Goal: Transaction & Acquisition: Purchase product/service

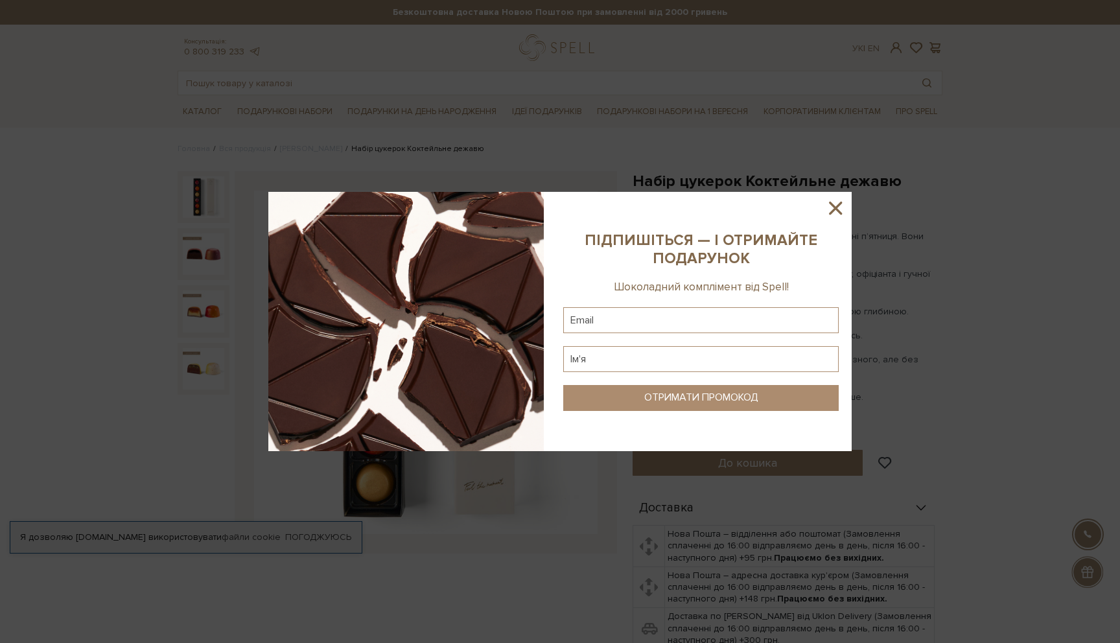
click at [834, 212] on icon at bounding box center [836, 208] width 22 height 22
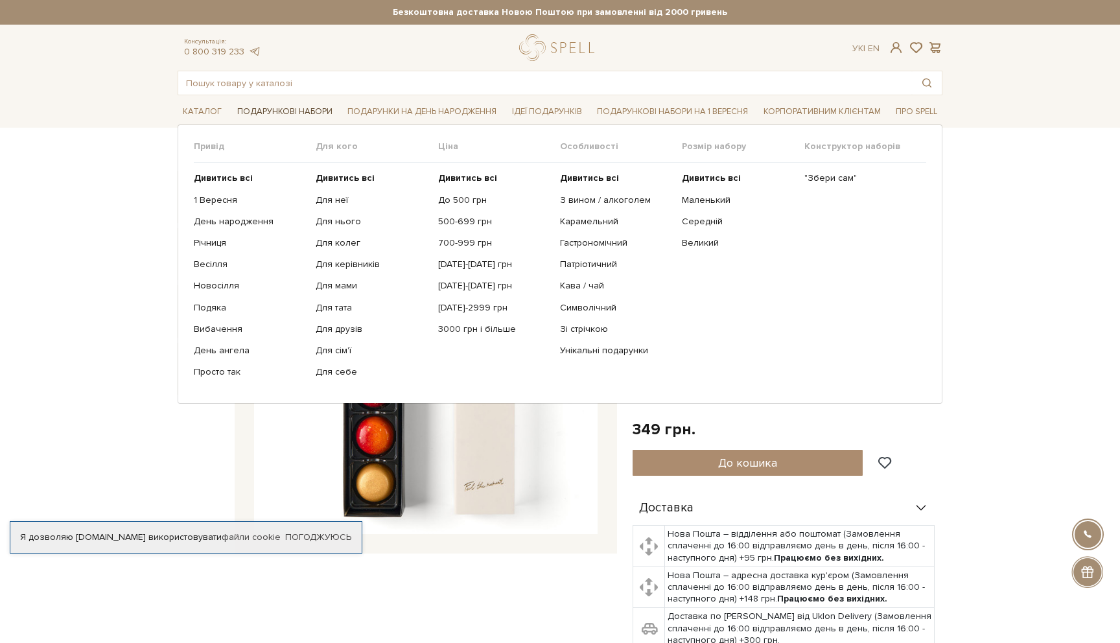
click at [289, 115] on link "Подарункові набори" at bounding box center [285, 112] width 106 height 20
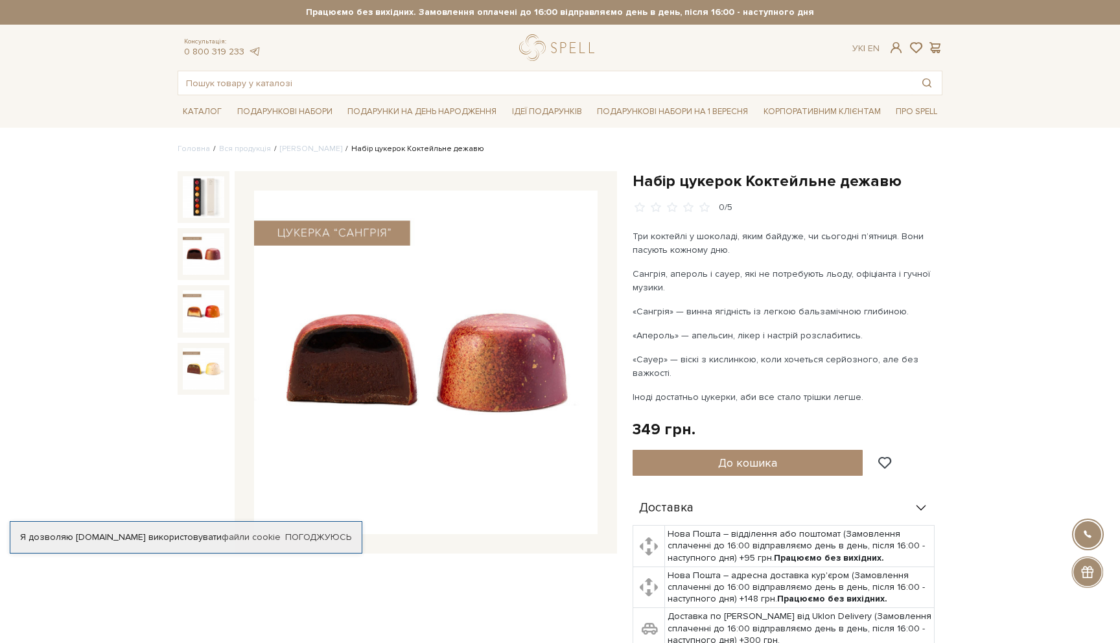
click at [209, 252] on img at bounding box center [203, 253] width 41 height 41
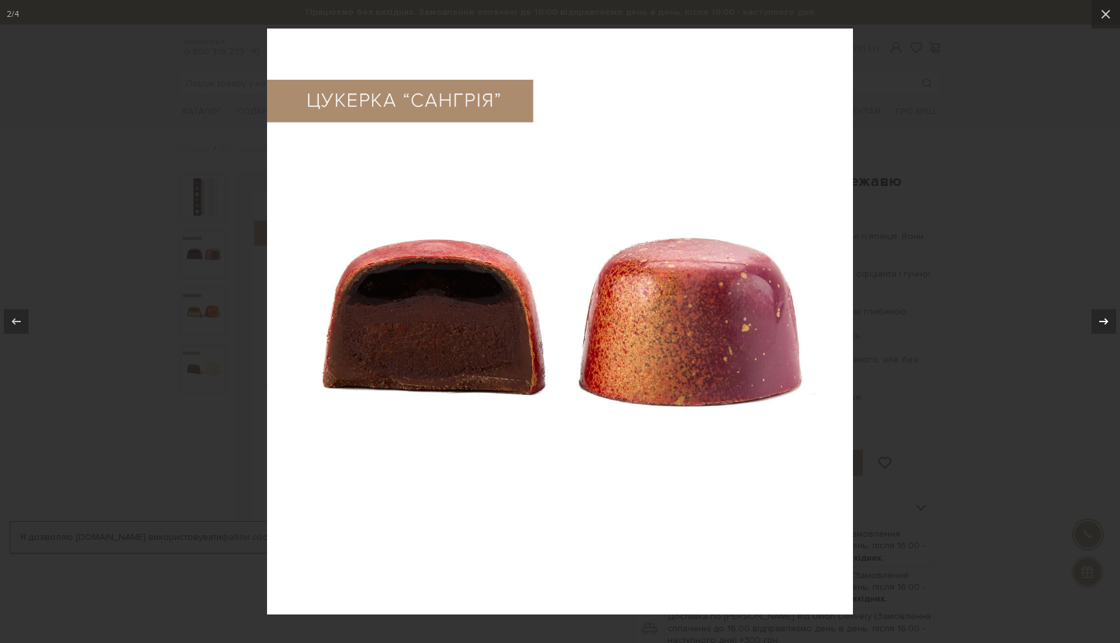
click at [1094, 310] on div at bounding box center [1104, 321] width 25 height 25
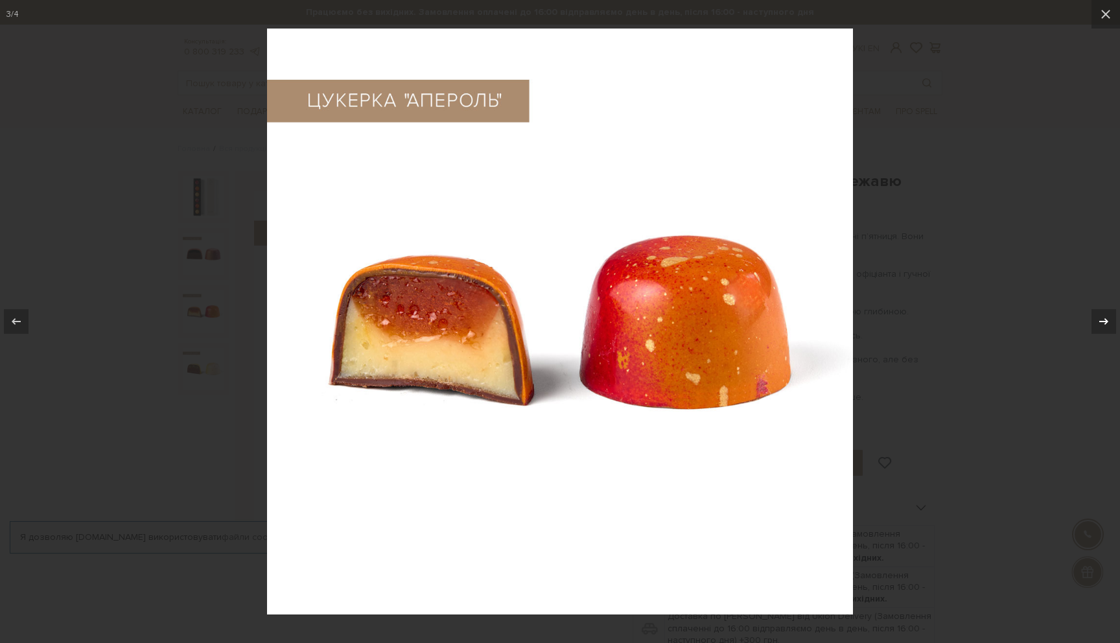
click at [1094, 310] on div at bounding box center [1104, 321] width 25 height 25
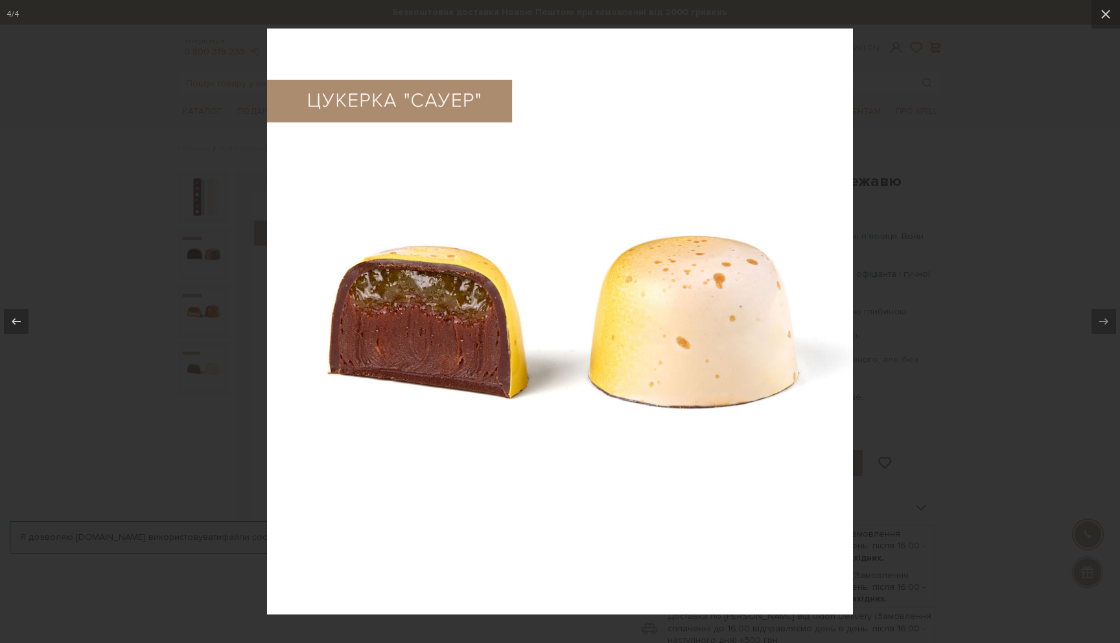
click at [1023, 221] on div at bounding box center [560, 321] width 1120 height 643
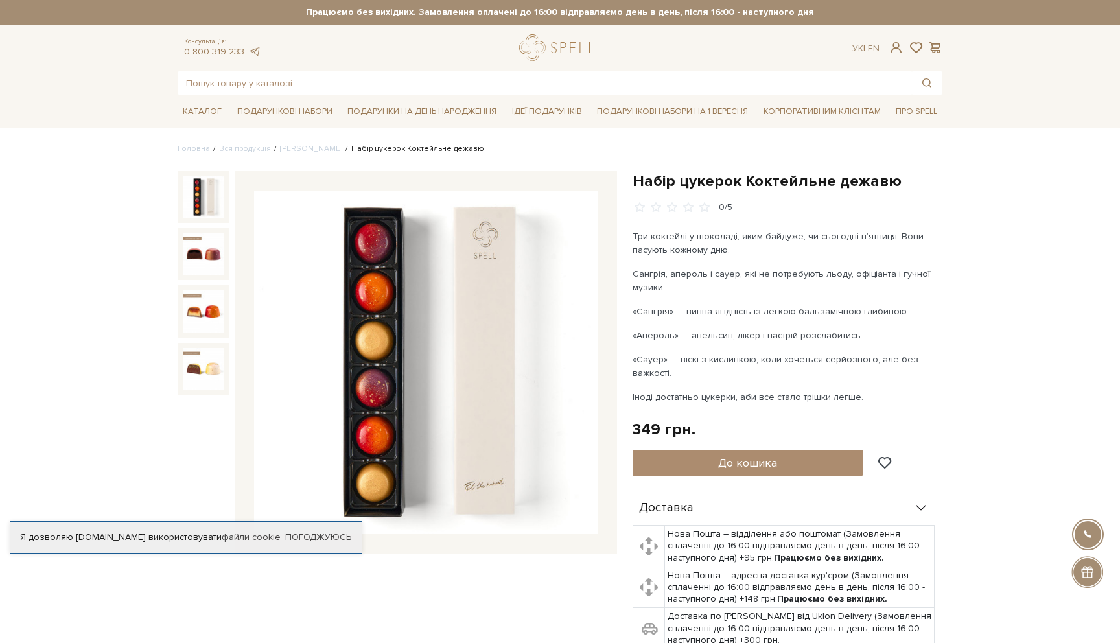
click at [199, 194] on img at bounding box center [203, 196] width 41 height 41
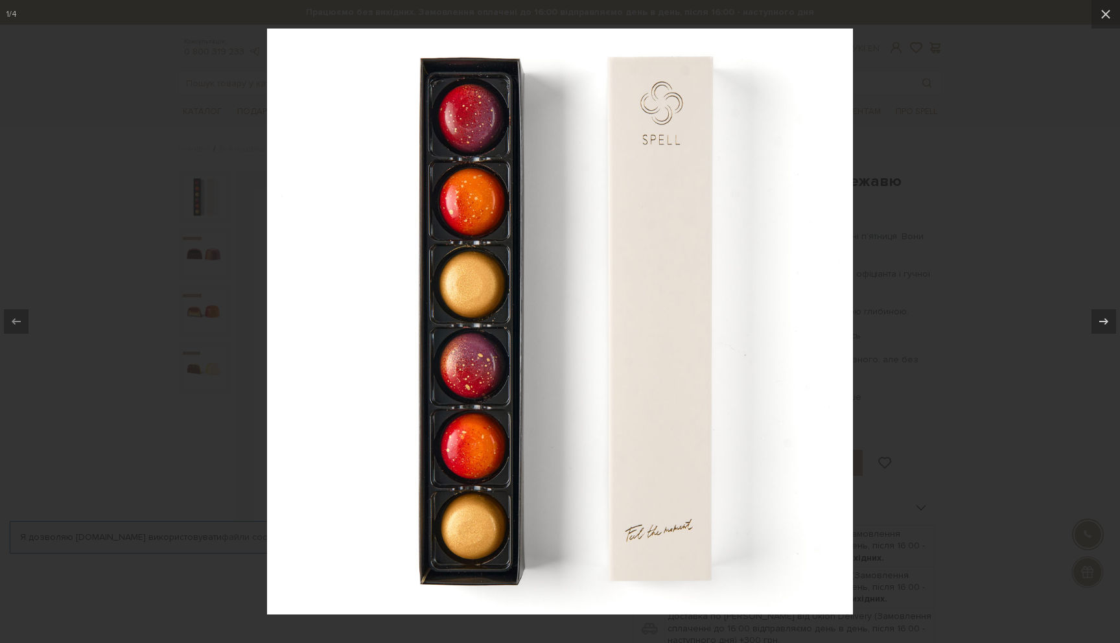
click at [221, 140] on div at bounding box center [560, 321] width 1120 height 643
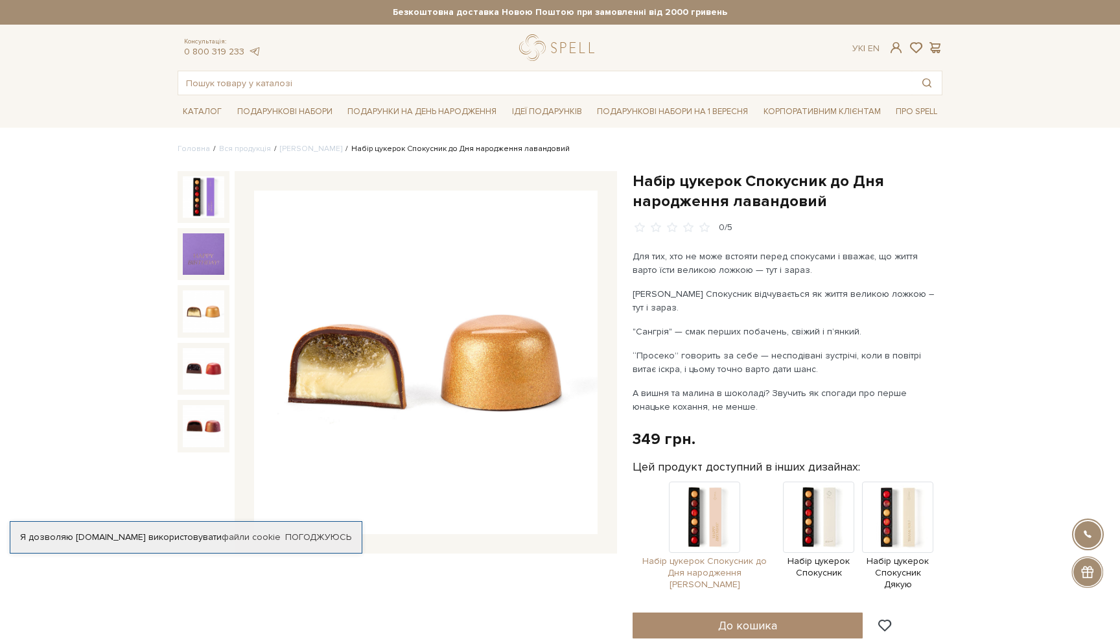
click at [726, 524] on img at bounding box center [704, 517] width 71 height 71
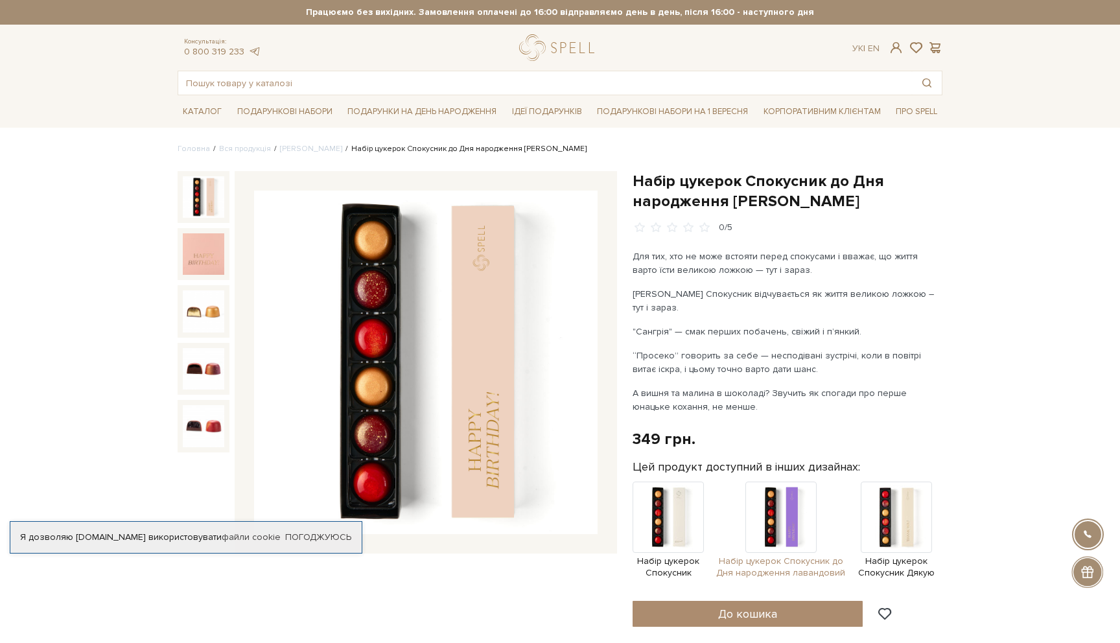
click at [794, 521] on img at bounding box center [781, 517] width 71 height 71
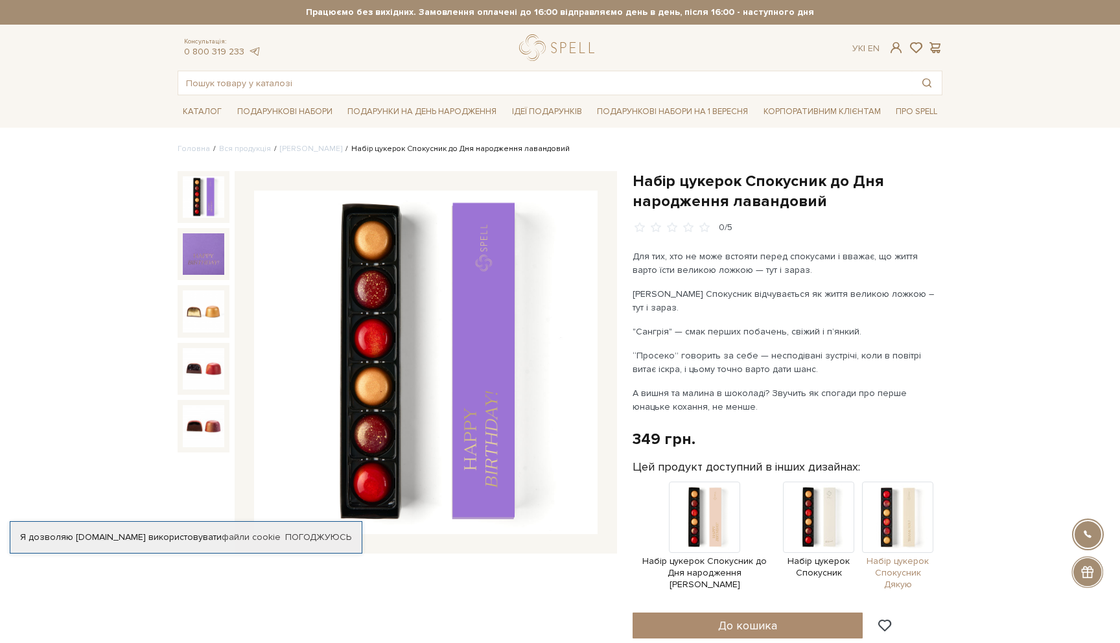
click at [877, 514] on img at bounding box center [897, 517] width 71 height 71
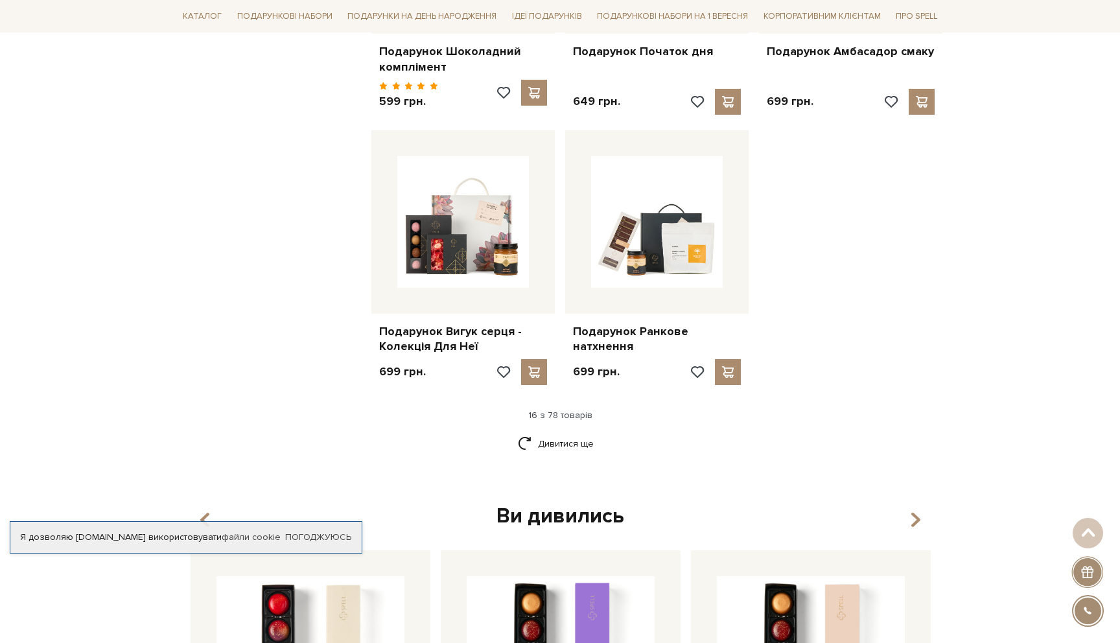
scroll to position [1681, 0]
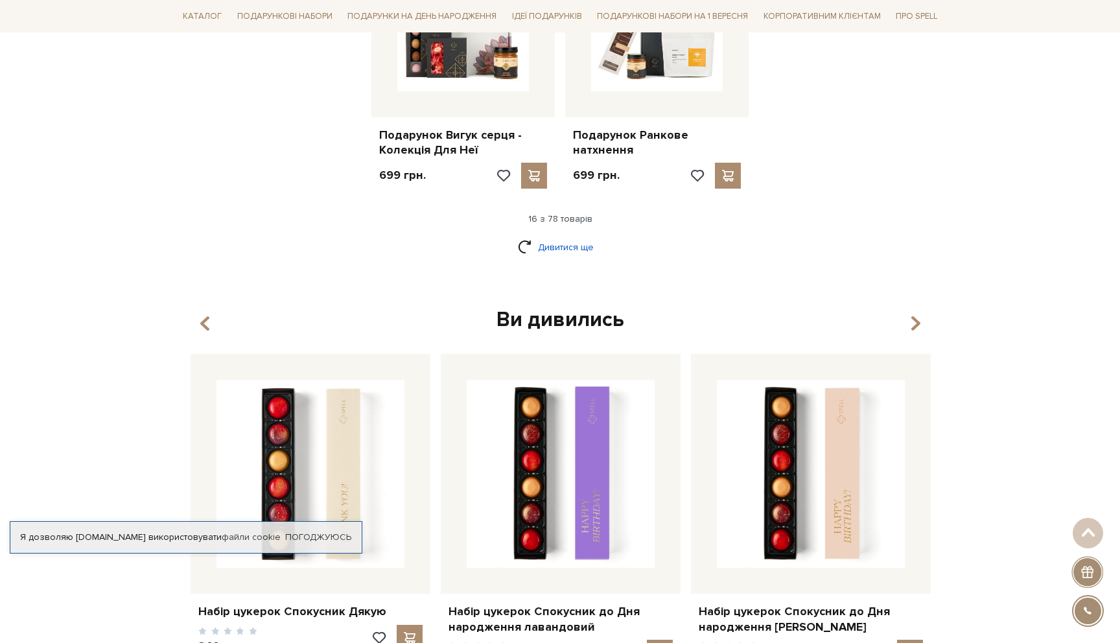
click at [563, 237] on link "Дивитися ще" at bounding box center [560, 247] width 84 height 23
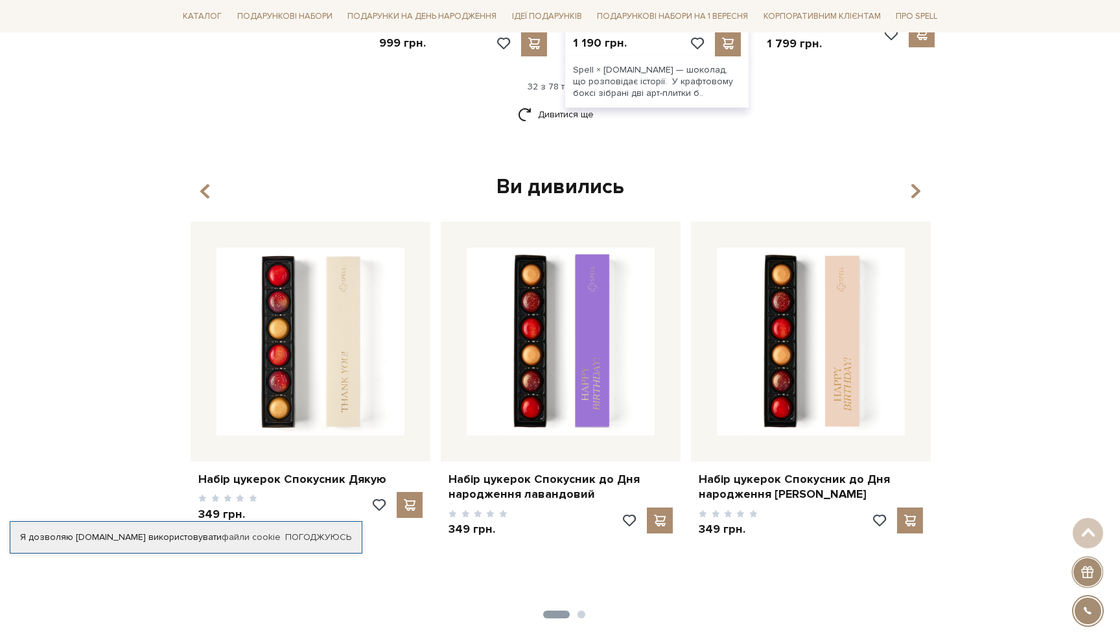
scroll to position [3131, 0]
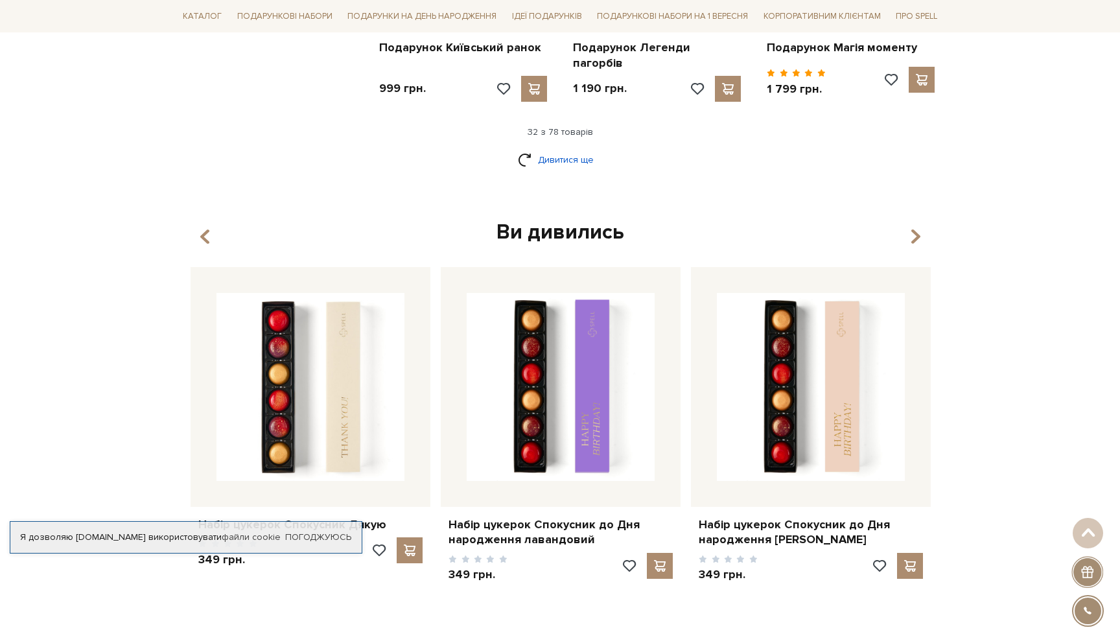
click at [544, 148] on link "Дивитися ще" at bounding box center [560, 159] width 84 height 23
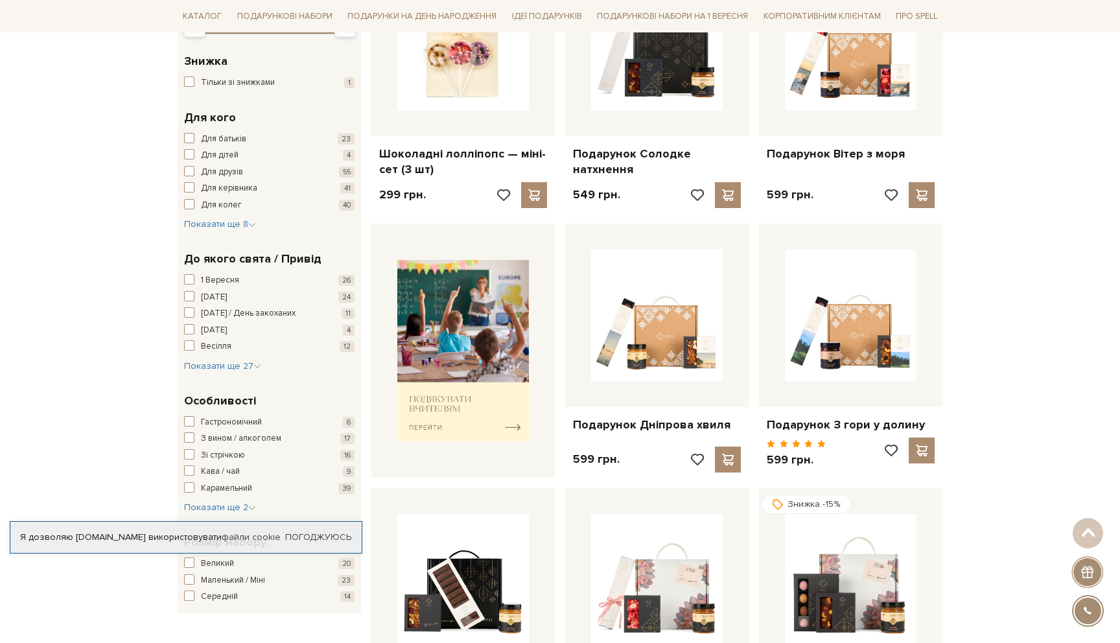
scroll to position [0, 0]
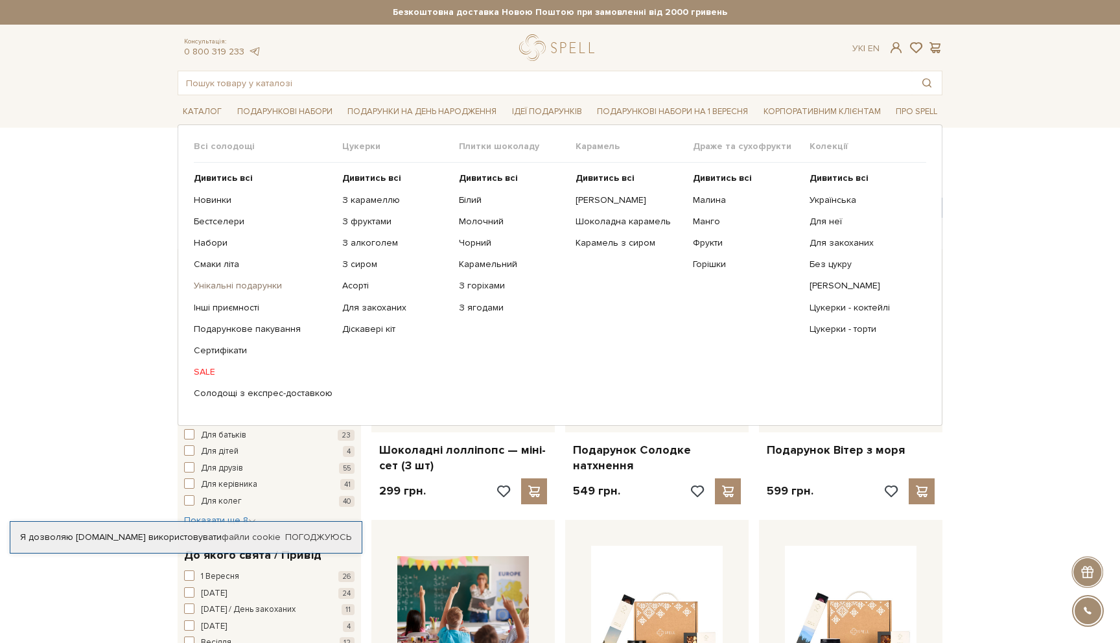
click at [245, 287] on link "Унікальні подарунки" at bounding box center [263, 286] width 139 height 12
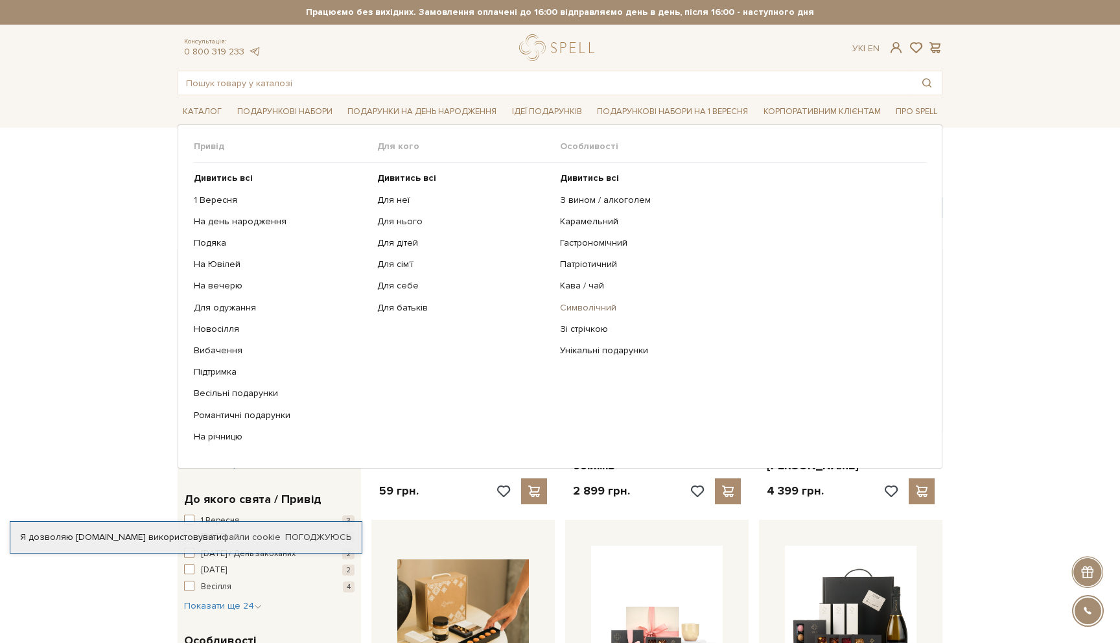
click at [591, 307] on link "Символічний" at bounding box center [738, 308] width 357 height 12
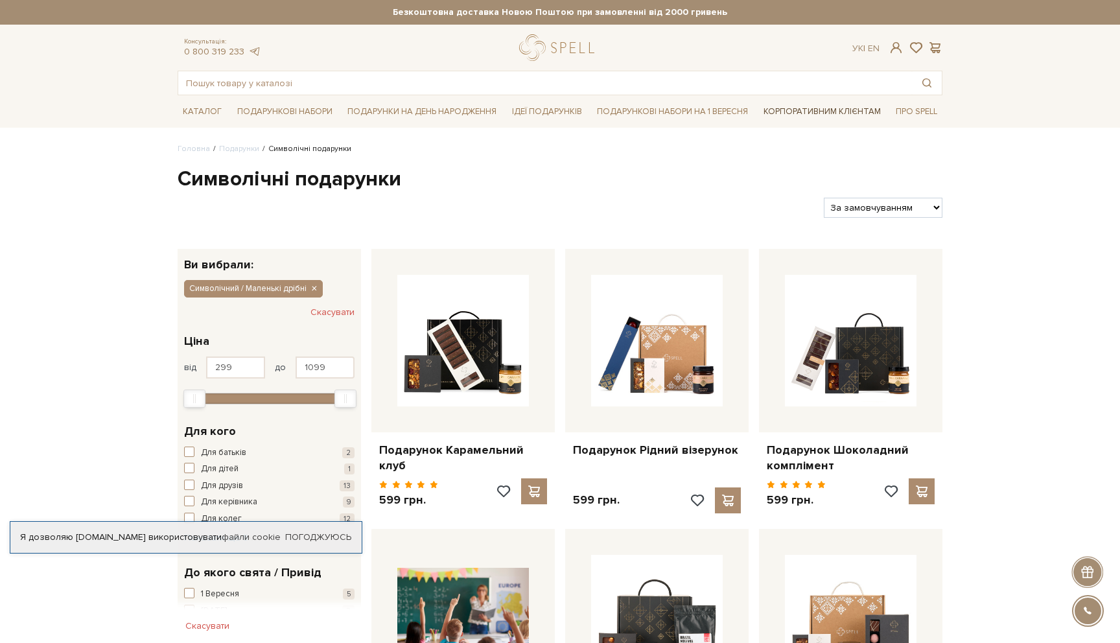
click at [799, 108] on link "Корпоративним клієнтам" at bounding box center [822, 111] width 128 height 22
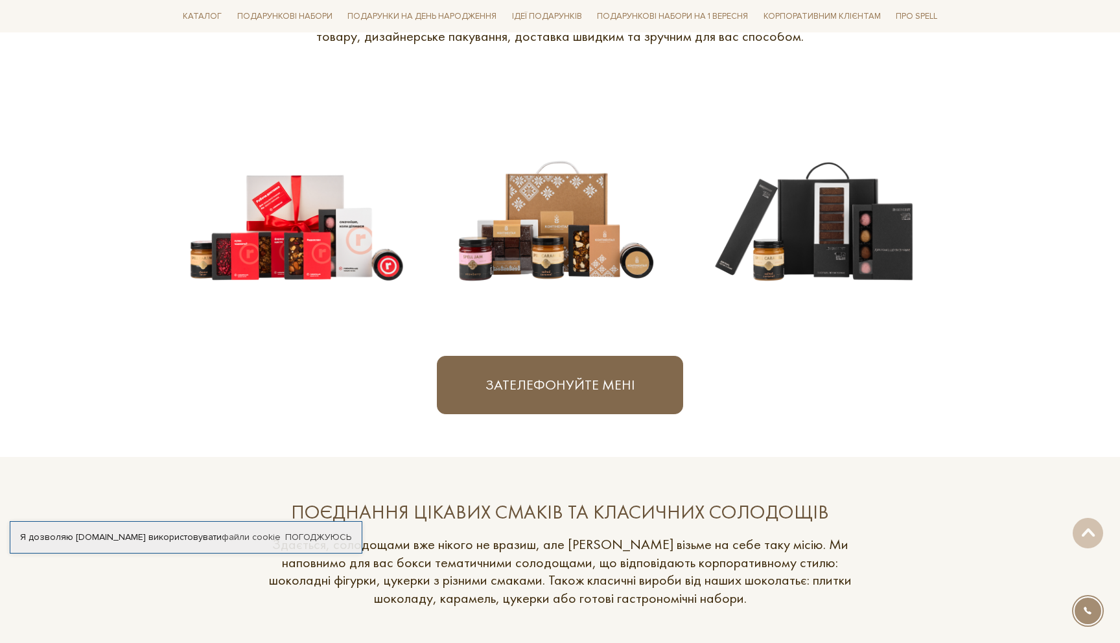
scroll to position [408, 0]
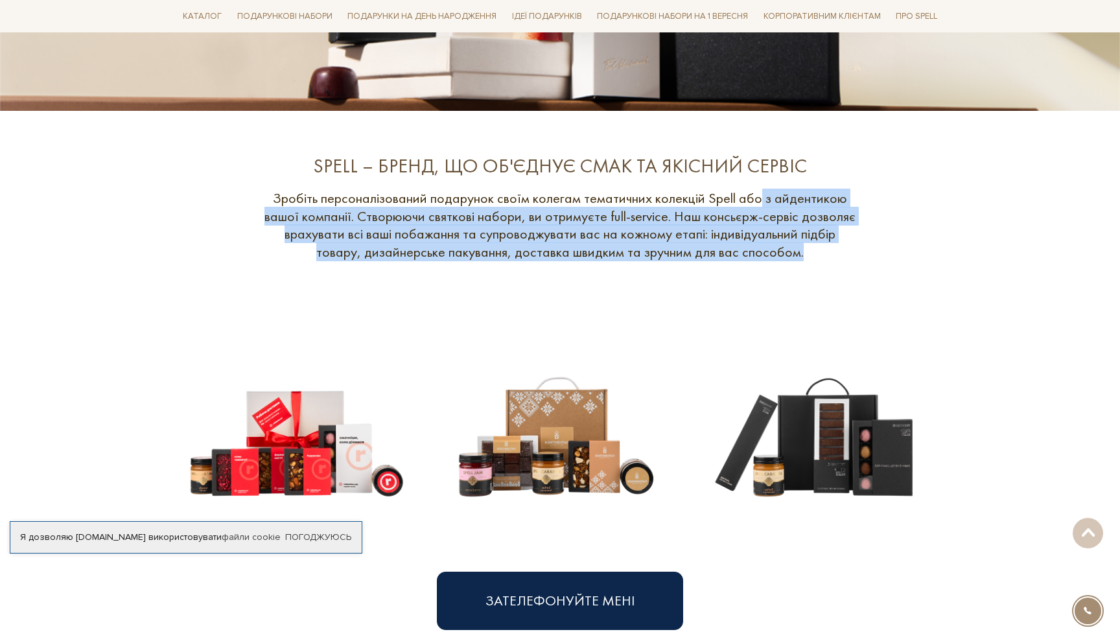
drag, startPoint x: 758, startPoint y: 196, endPoint x: 801, endPoint y: 255, distance: 72.4
click at [801, 255] on p "Зробіть персоналізований подарунок своїм колегам тематичних колекцій Spell або …" at bounding box center [560, 224] width 596 height 71
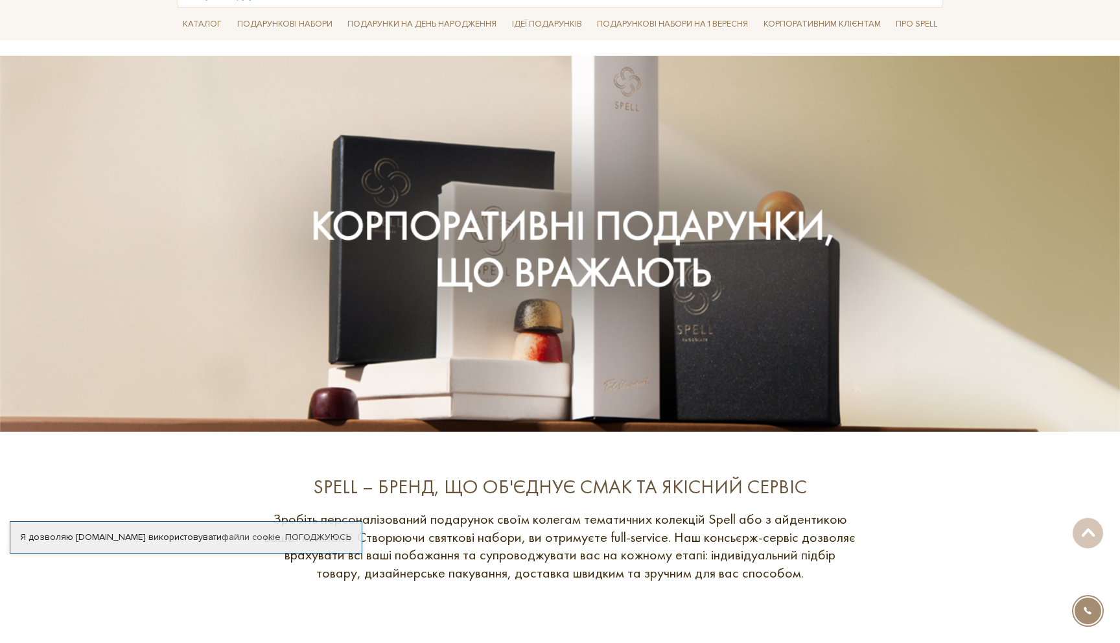
scroll to position [0, 0]
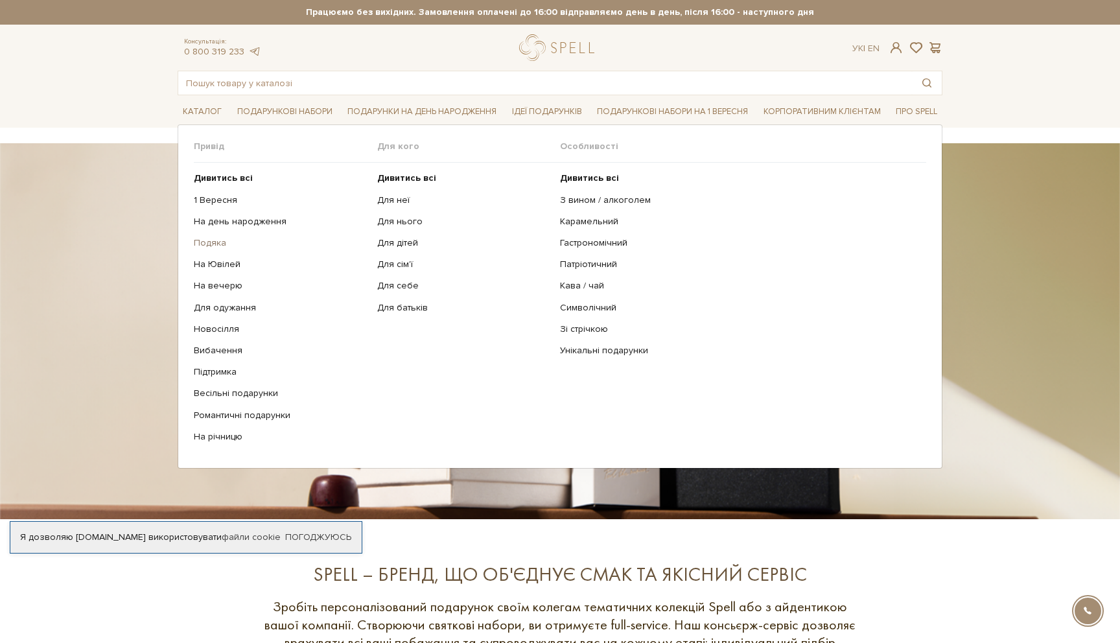
click at [208, 246] on link "Подяка" at bounding box center [281, 243] width 174 height 12
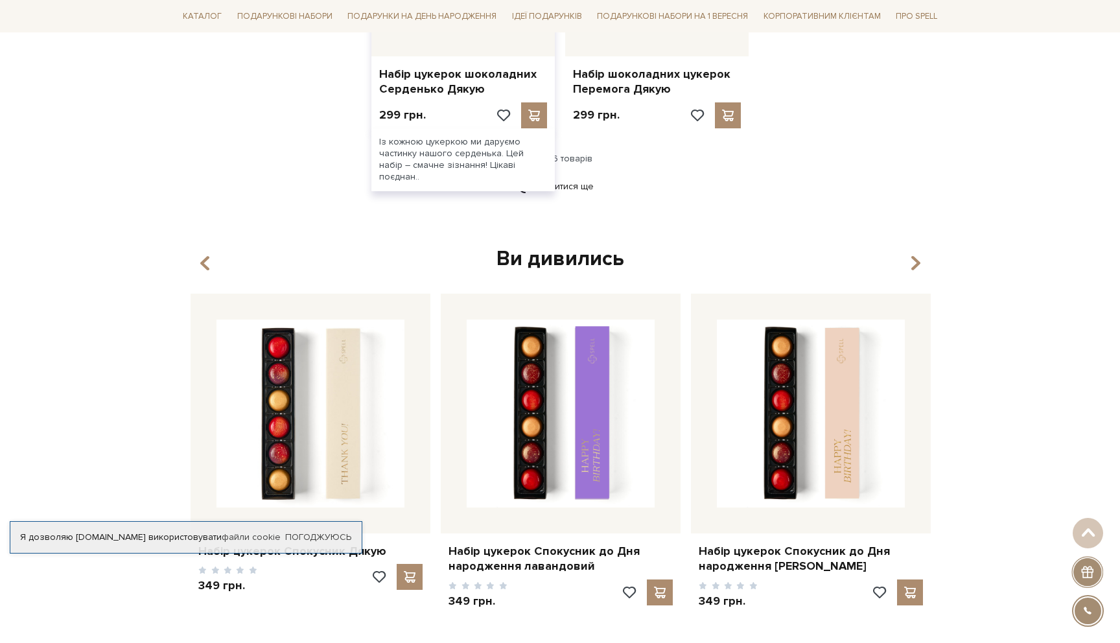
scroll to position [1804, 0]
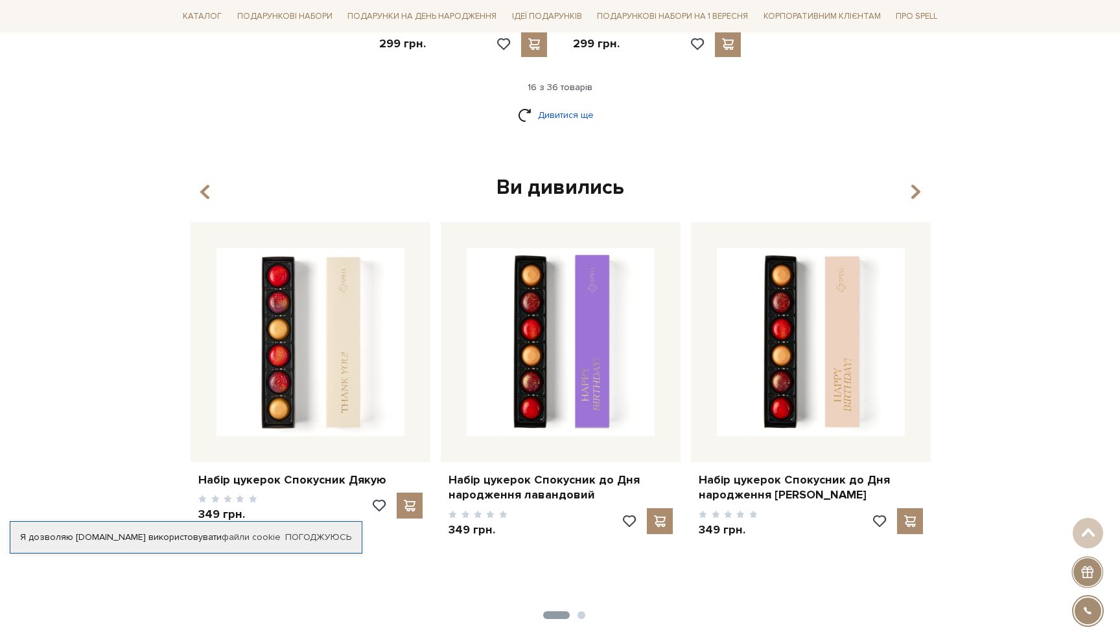
click at [573, 111] on link "Дивитися ще" at bounding box center [560, 115] width 84 height 23
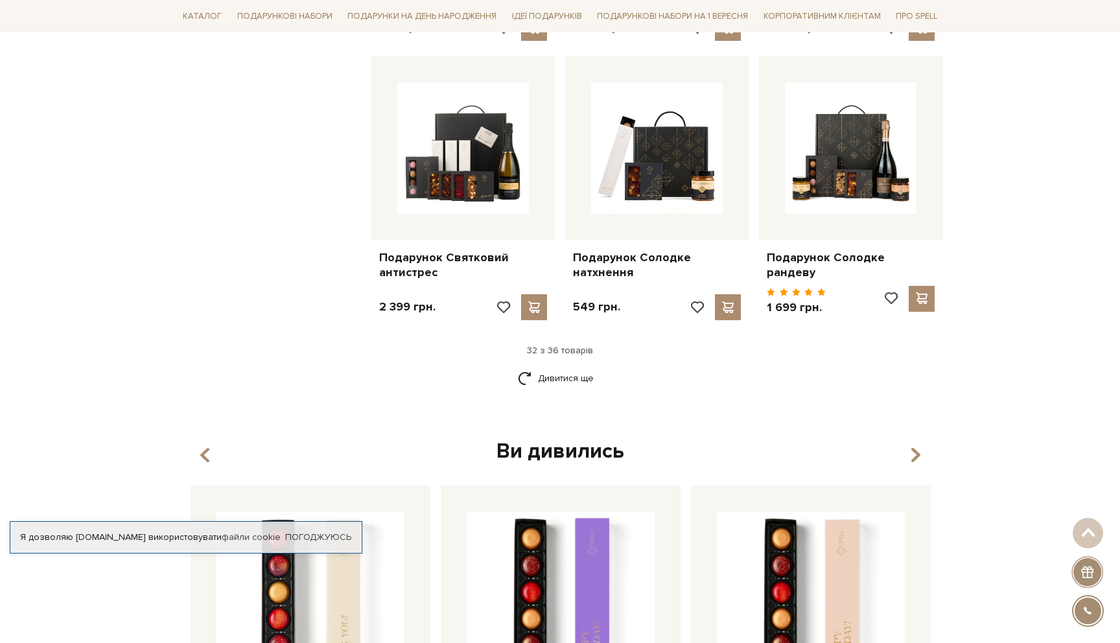
scroll to position [3109, 0]
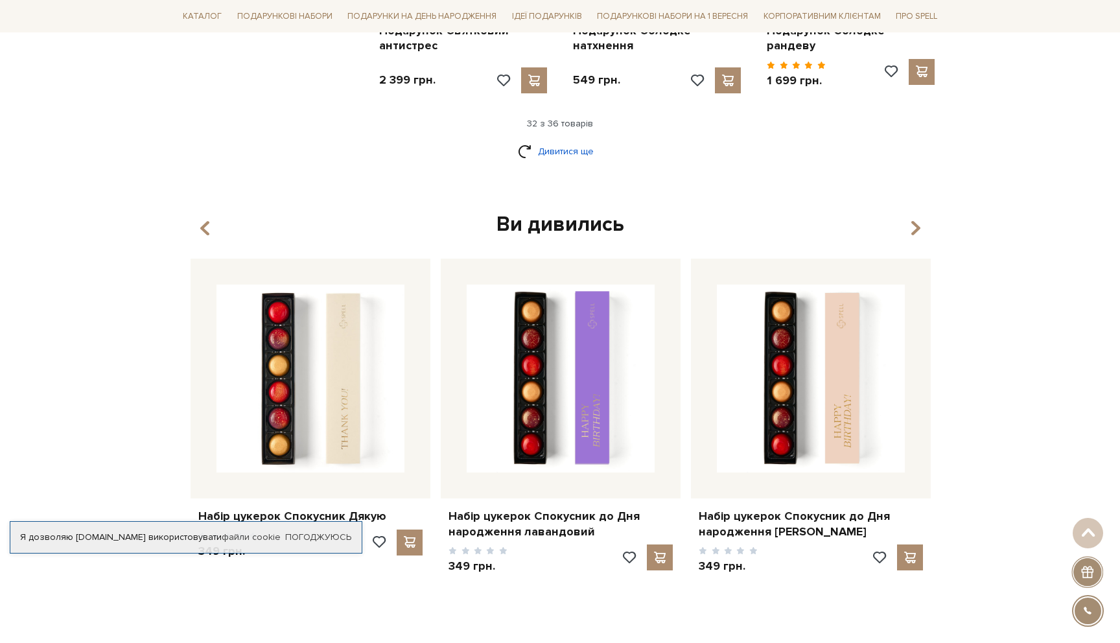
click at [543, 145] on link "Дивитися ще" at bounding box center [560, 151] width 84 height 23
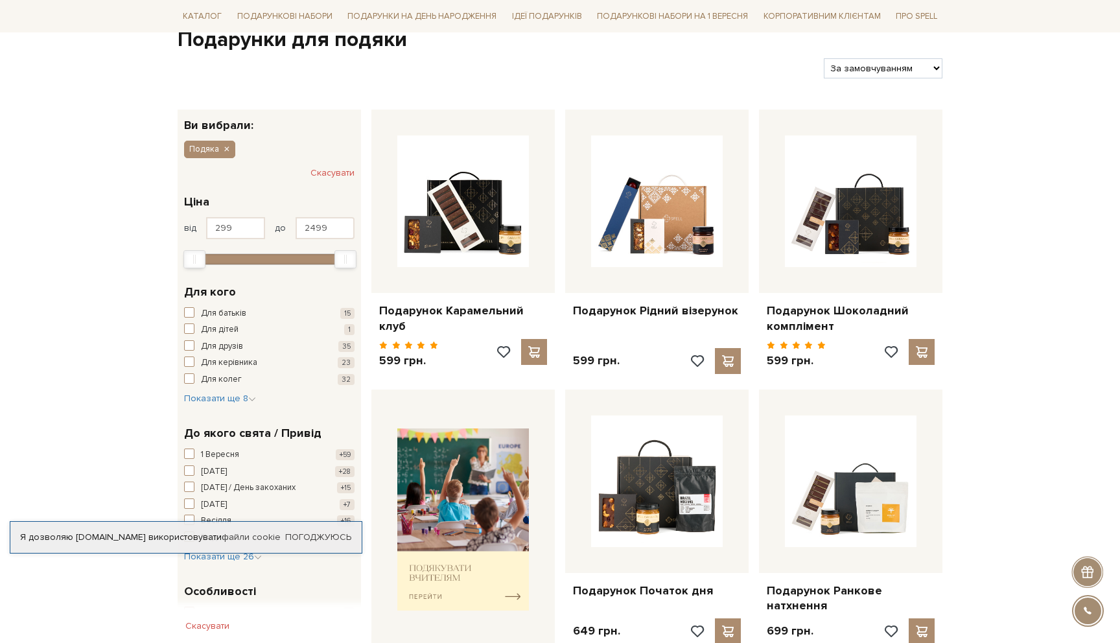
scroll to position [156, 0]
